Goal: Navigation & Orientation: Find specific page/section

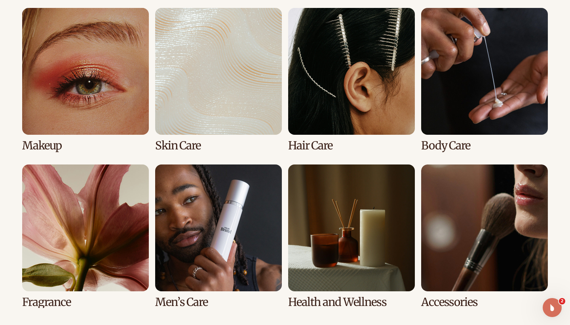
scroll to position [1538, 0]
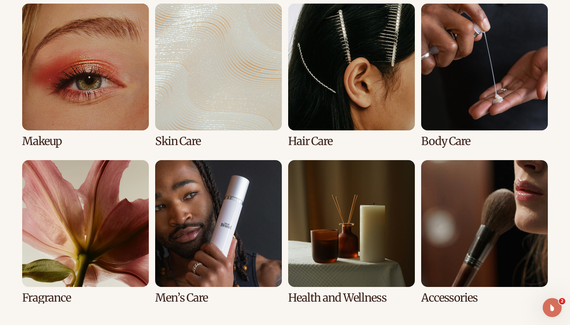
click at [465, 56] on link "4 / 8" at bounding box center [484, 76] width 127 height 144
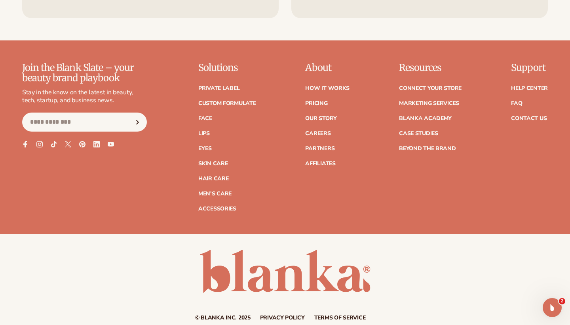
scroll to position [1402, 0]
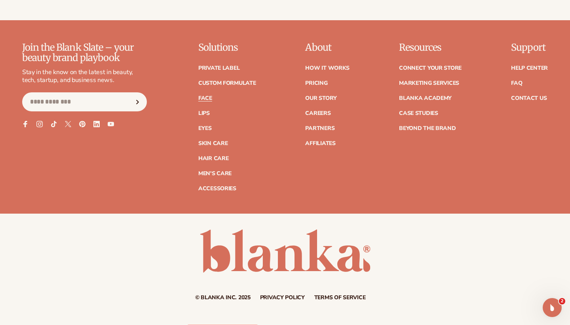
click at [202, 95] on link "Face" at bounding box center [205, 98] width 14 height 6
